Goal: Information Seeking & Learning: Learn about a topic

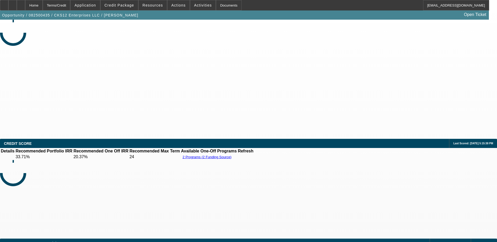
select select "0"
select select "2"
select select "0.1"
select select "0.15"
select select "0.1"
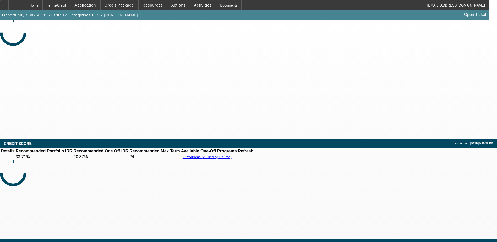
select select "0"
select select "2"
select select "0.1"
select select "0"
select select "2"
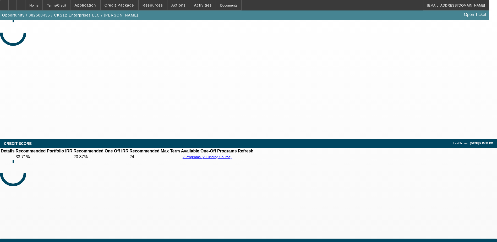
select select "0.1"
select select "1"
select select "2"
select select "4"
select select "1"
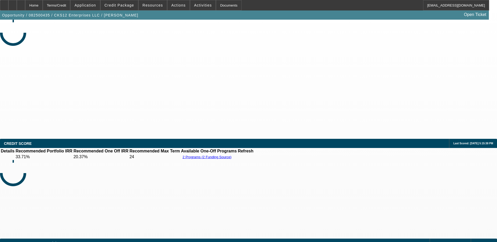
select select "2"
select select "4"
select select "1"
select select "2"
select select "4"
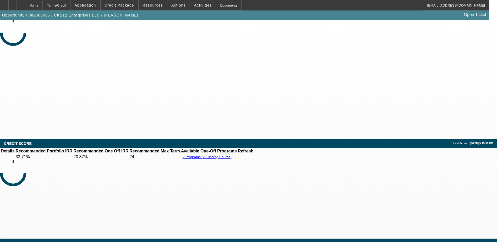
select select "1"
select select "2"
select select "4"
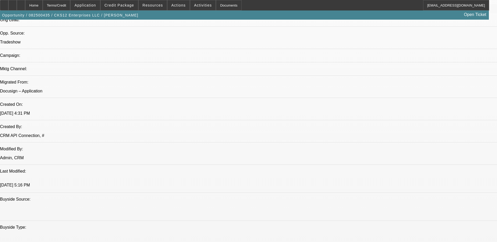
scroll to position [279, 0]
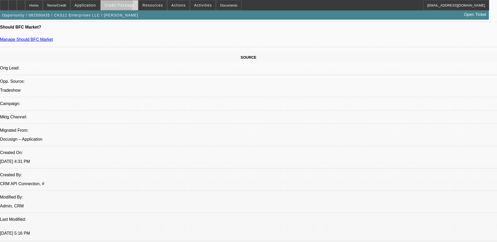
click at [125, 5] on span "Credit Package" at bounding box center [119, 5] width 30 height 4
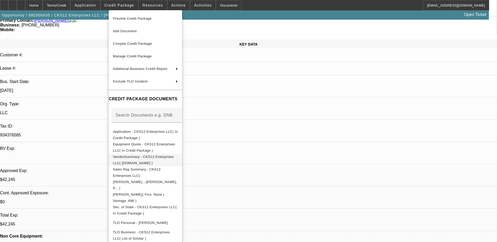
scroll to position [0, 0]
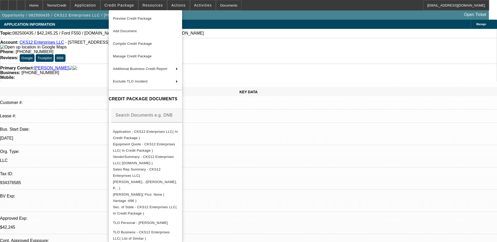
click at [86, 171] on div at bounding box center [248, 121] width 497 height 242
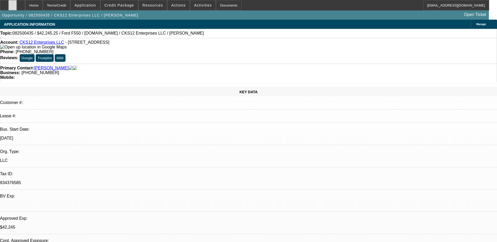
click at [13, 3] on icon at bounding box center [13, 3] width 0 height 0
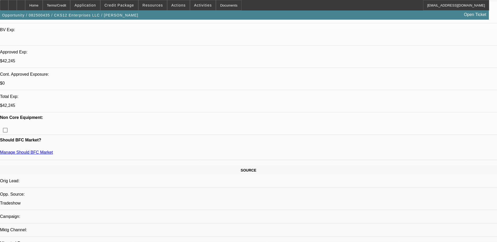
scroll to position [157, 0]
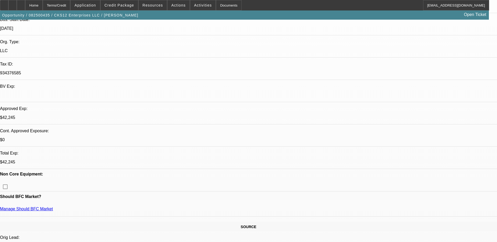
scroll to position [105, 0]
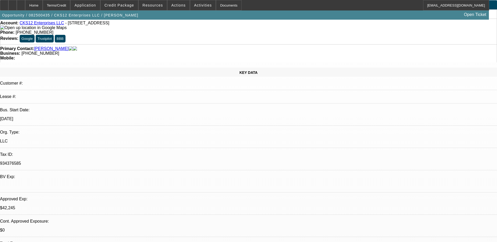
scroll to position [0, 0]
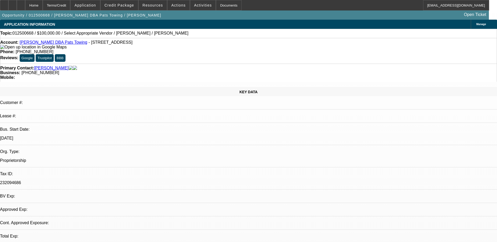
select select "0"
select select "2"
select select "0.1"
select select "1"
select select "2"
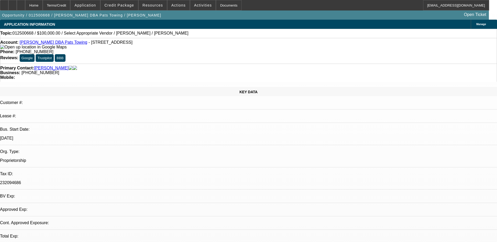
select select "4"
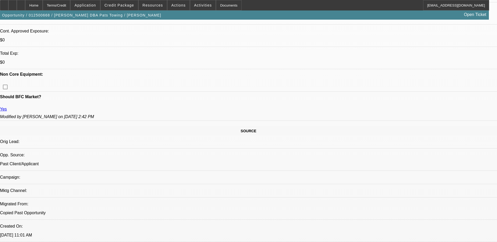
scroll to position [131, 0]
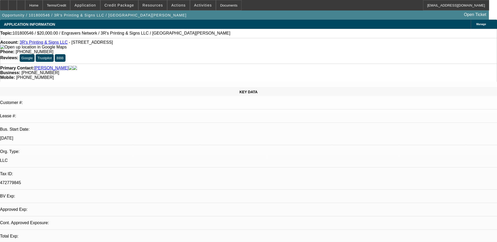
select select "0"
select select "2"
select select "0.1"
select select "1"
select select "2"
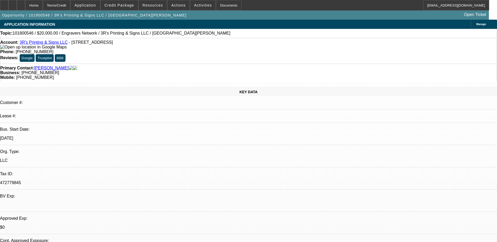
select select
